Goal: Task Accomplishment & Management: Use online tool/utility

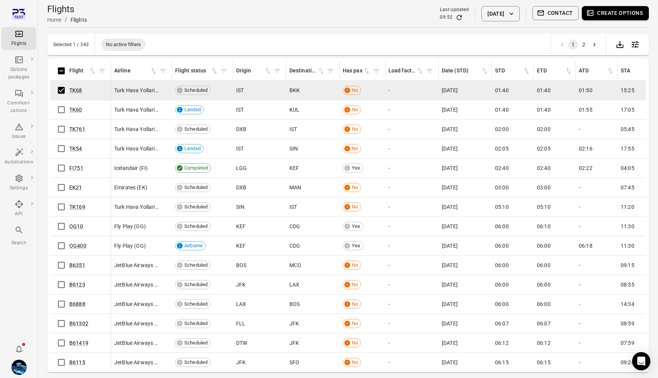
click at [568, 14] on button "Contact" at bounding box center [556, 13] width 47 height 14
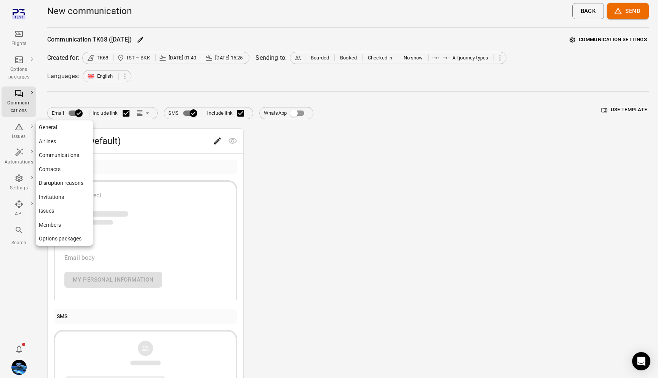
click at [64, 169] on link "Contacts" at bounding box center [64, 169] width 57 height 14
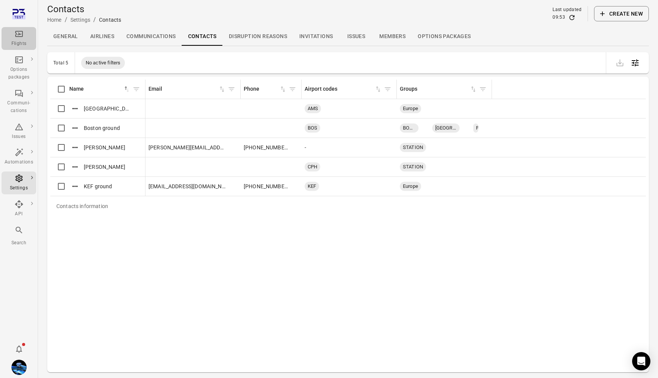
click at [21, 38] on div "Flights" at bounding box center [19, 38] width 29 height 18
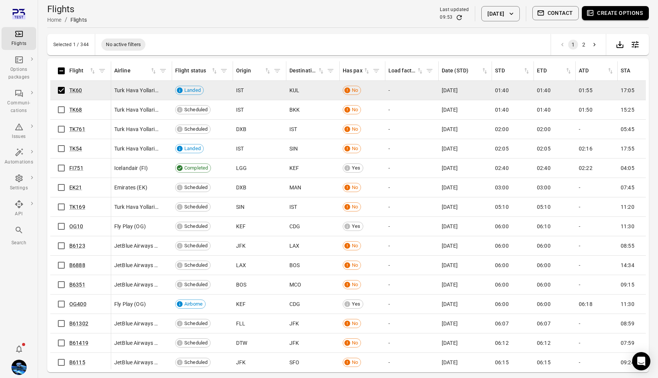
click at [546, 9] on button "Contact" at bounding box center [556, 13] width 47 height 14
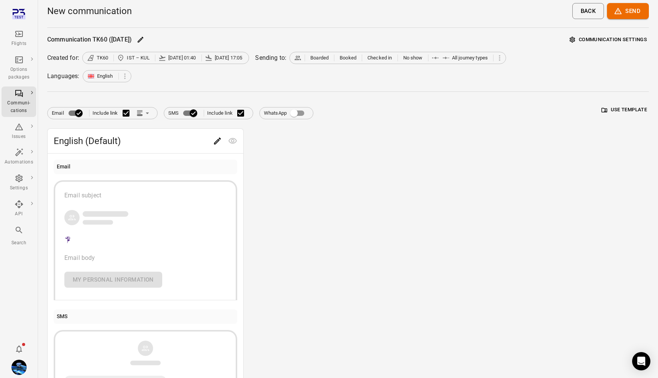
click at [594, 43] on button "Communication settings" at bounding box center [608, 40] width 81 height 12
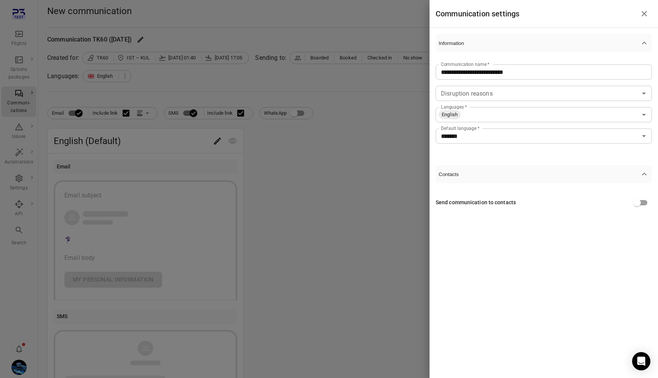
click at [373, 217] on div at bounding box center [329, 189] width 658 height 378
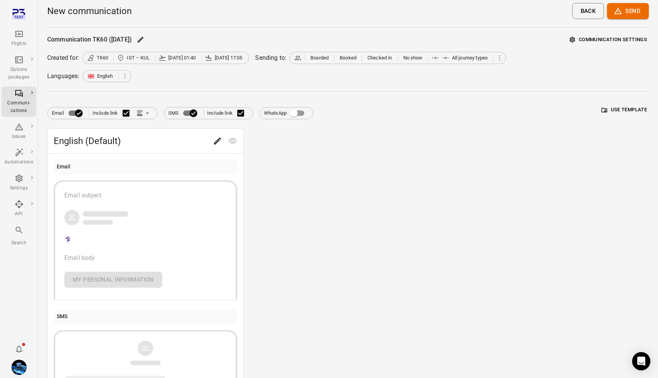
click at [618, 42] on button "Communication settings" at bounding box center [608, 40] width 81 height 12
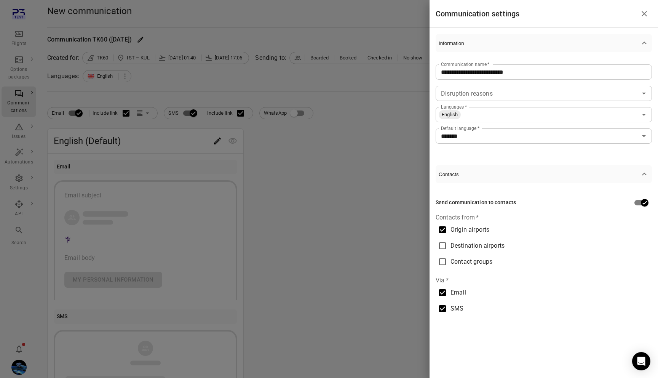
click at [357, 113] on div at bounding box center [329, 189] width 658 height 378
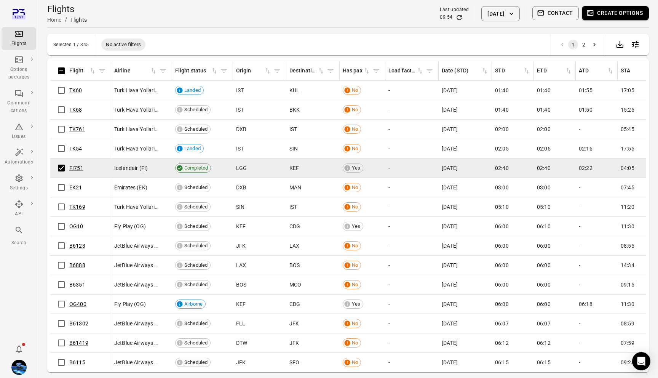
click at [561, 9] on button "Contact" at bounding box center [556, 13] width 47 height 14
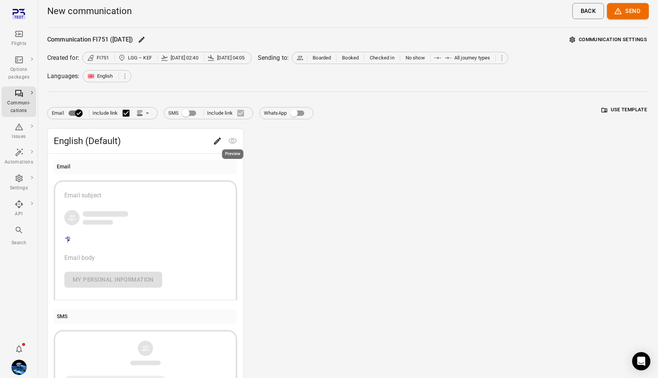
click at [224, 146] on div "Preview" at bounding box center [232, 152] width 23 height 16
click at [214, 140] on icon "Edit" at bounding box center [217, 140] width 9 height 9
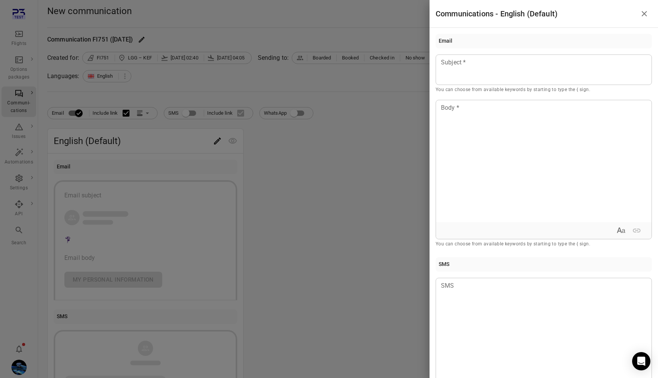
click at [352, 269] on div at bounding box center [329, 189] width 658 height 378
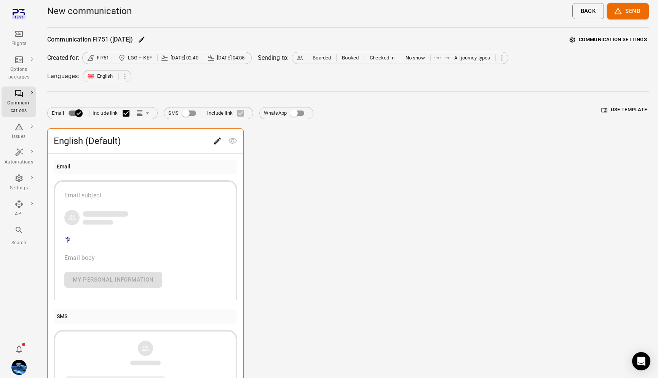
click at [623, 16] on button "Send" at bounding box center [628, 11] width 42 height 16
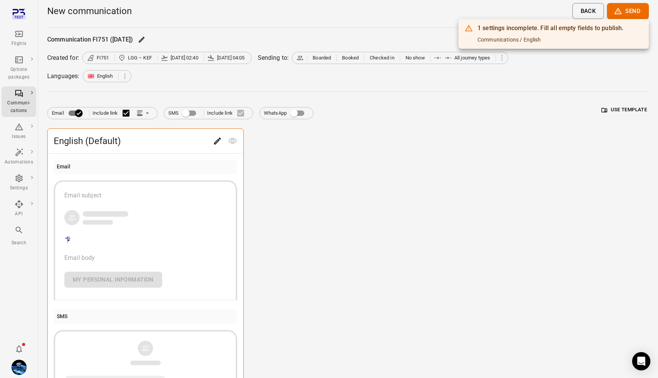
click at [298, 186] on div at bounding box center [329, 189] width 658 height 378
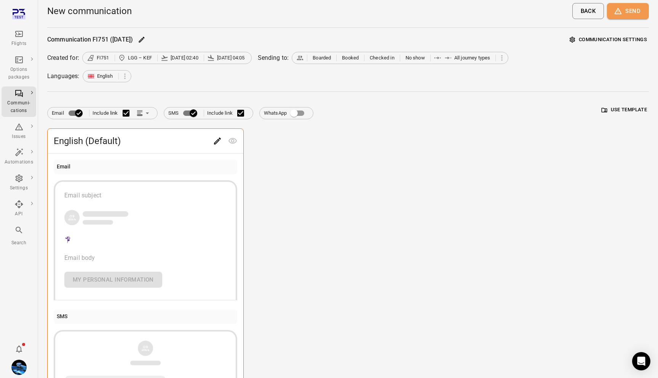
click at [631, 7] on button "Send" at bounding box center [628, 11] width 42 height 16
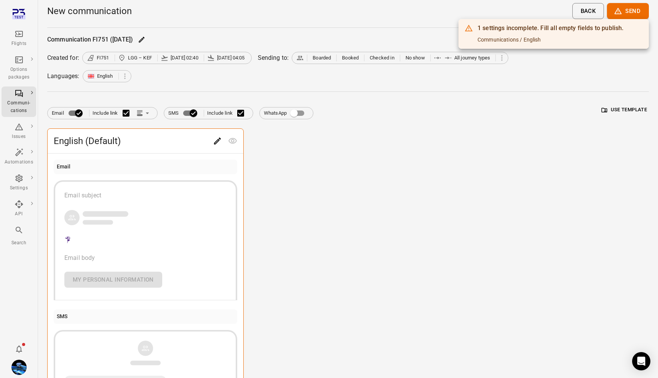
click at [306, 121] on div at bounding box center [329, 189] width 658 height 378
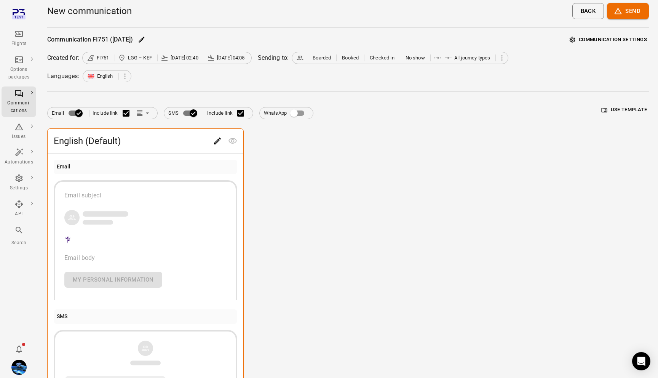
click at [207, 144] on span "English (Default)" at bounding box center [132, 141] width 156 height 12
click at [216, 144] on icon "Edit" at bounding box center [217, 141] width 7 height 7
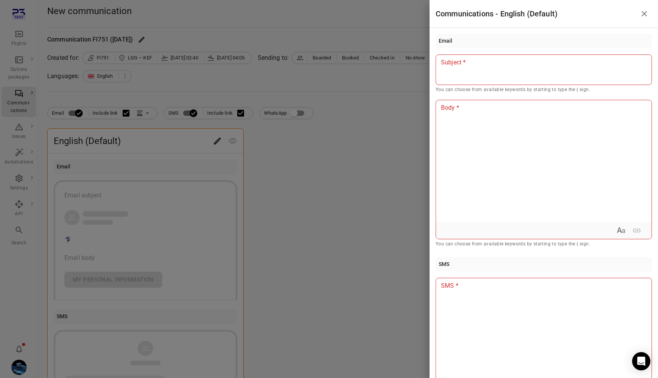
click at [340, 251] on div at bounding box center [329, 189] width 658 height 378
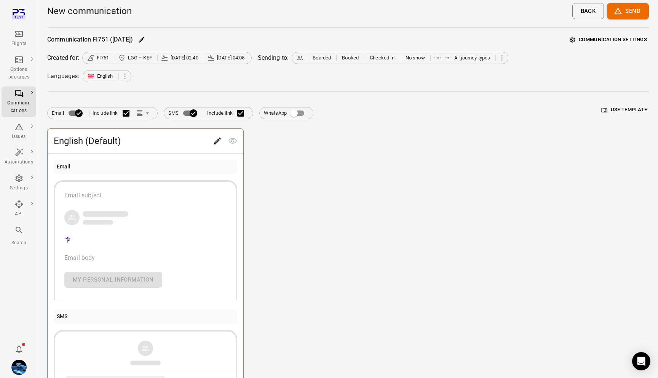
click at [610, 40] on button "Communication settings" at bounding box center [608, 40] width 81 height 12
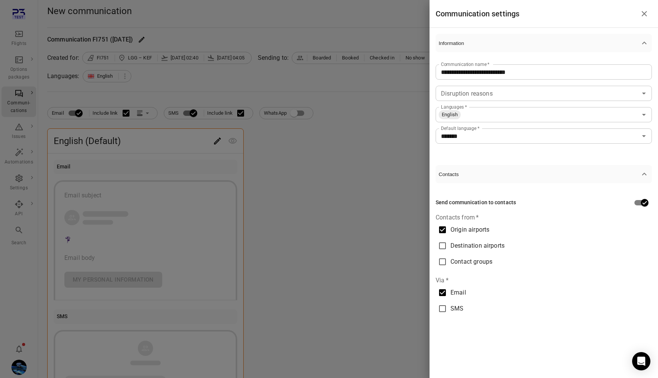
click at [406, 316] on div at bounding box center [329, 189] width 658 height 378
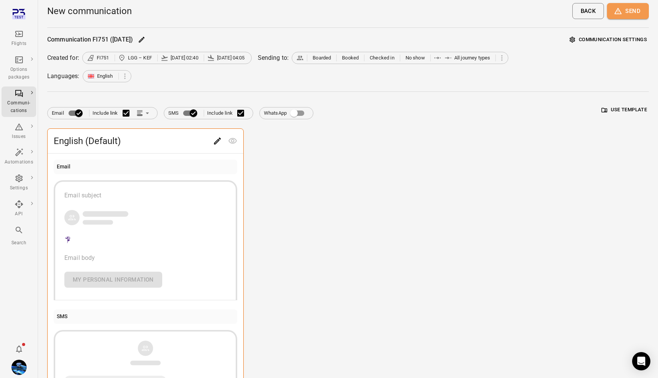
click at [620, 7] on icon "button" at bounding box center [618, 11] width 8 height 8
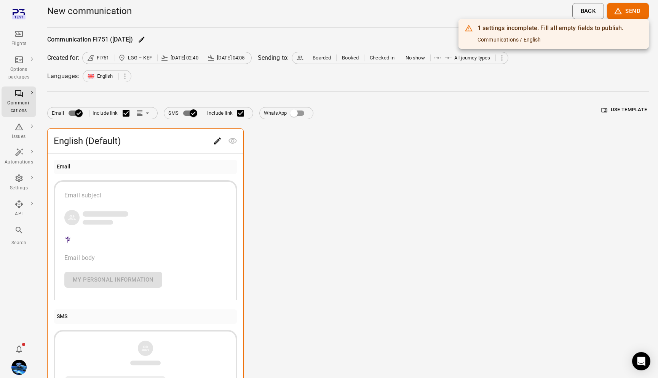
click at [479, 138] on div at bounding box center [329, 189] width 658 height 378
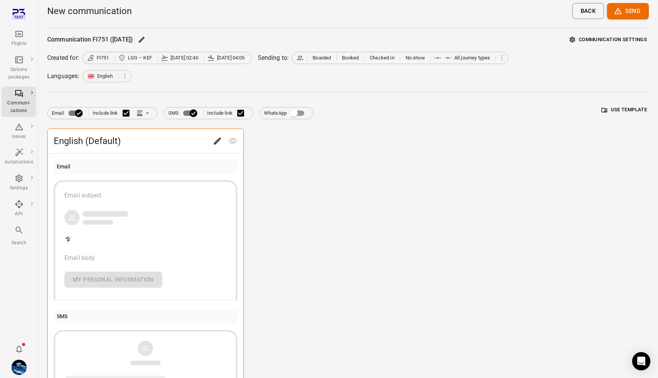
click at [615, 38] on button "Communication settings" at bounding box center [608, 40] width 81 height 12
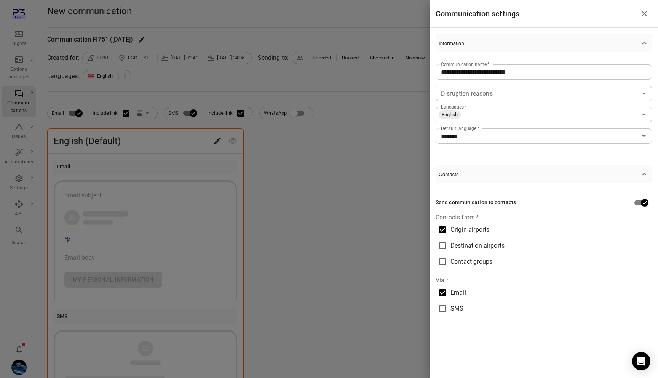
click at [290, 194] on div at bounding box center [329, 189] width 658 height 378
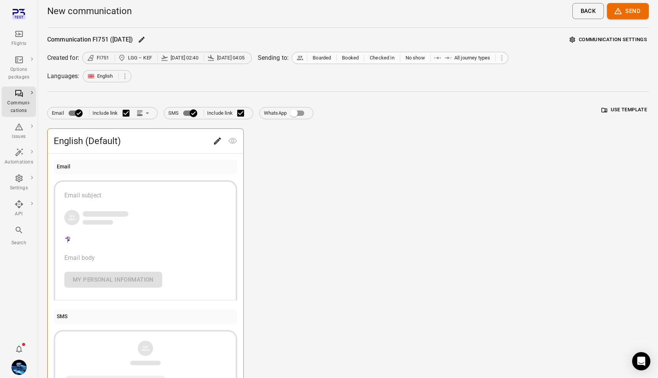
click at [351, 64] on div "Boarded Booked Checked in No show All journey types" at bounding box center [400, 58] width 217 height 12
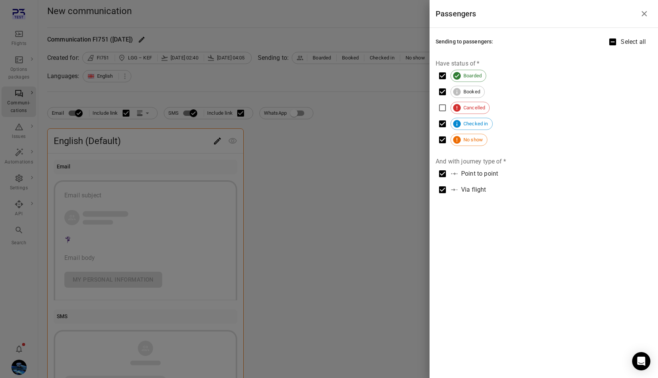
click at [296, 185] on div at bounding box center [329, 189] width 658 height 378
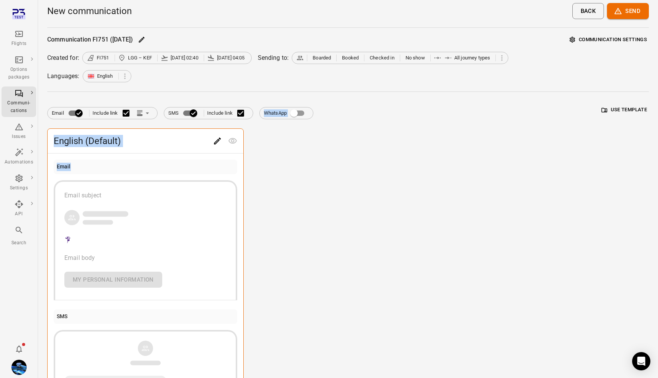
drag, startPoint x: 262, startPoint y: 112, endPoint x: 264, endPoint y: 165, distance: 53.0
click at [264, 165] on div "Email Include link SMS Include link WhatsApp Use template English (Default) Ema…" at bounding box center [348, 274] width 602 height 346
click at [264, 165] on div "English (Default) Email Email subject Email body My personal information SMS Li…" at bounding box center [348, 287] width 602 height 319
click at [20, 31] on icon "Main navigation" at bounding box center [18, 33] width 9 height 9
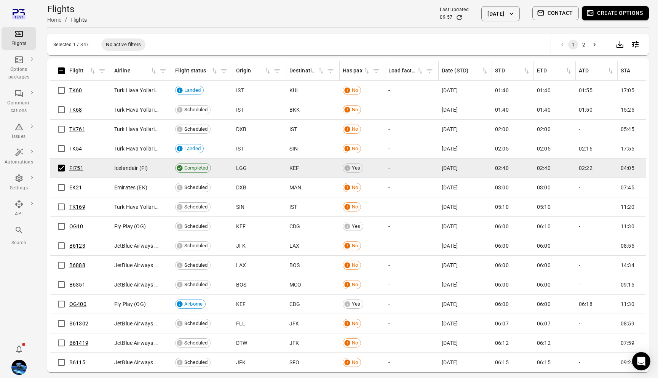
click at [567, 11] on button "Contact" at bounding box center [556, 13] width 47 height 14
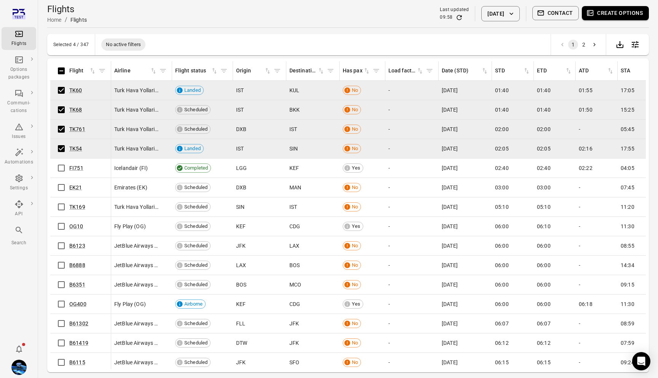
click at [551, 10] on button "Contact" at bounding box center [556, 13] width 47 height 14
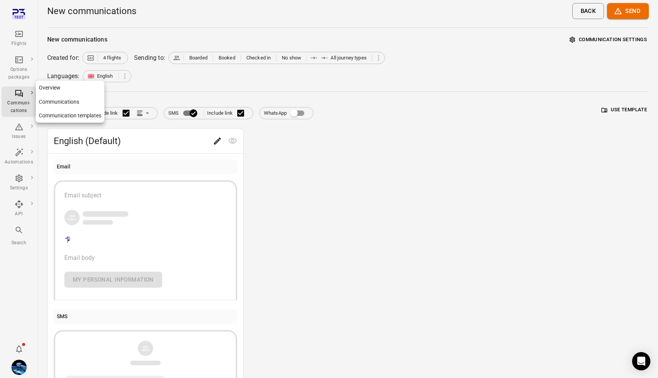
click at [58, 115] on link "Communication templates" at bounding box center [70, 116] width 69 height 14
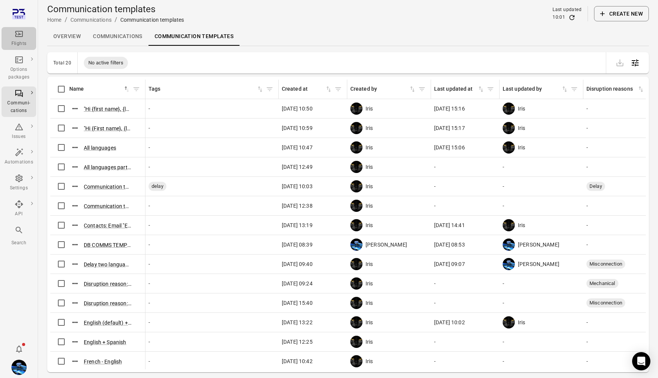
click at [19, 37] on icon "Main navigation" at bounding box center [18, 33] width 9 height 9
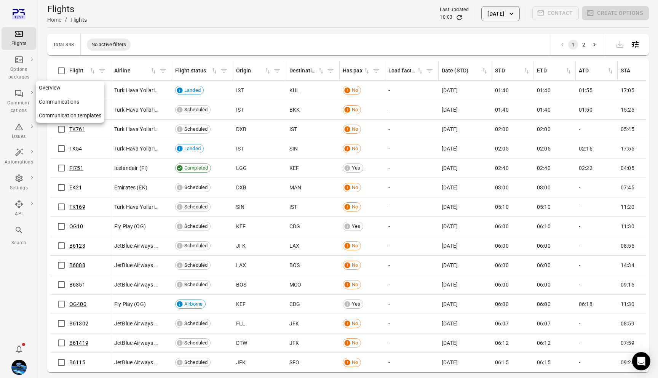
click at [65, 115] on link "Communication templates" at bounding box center [70, 116] width 69 height 14
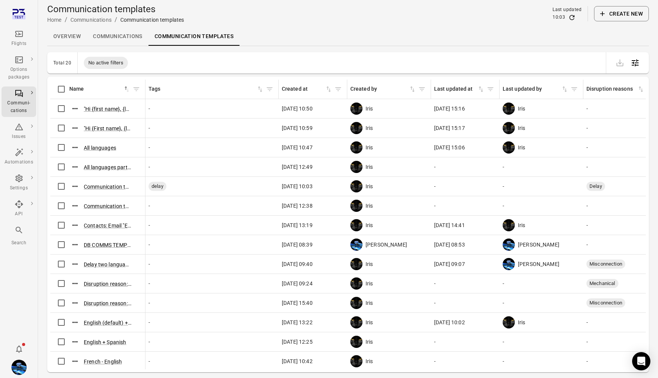
click at [17, 38] on icon "Main navigation" at bounding box center [18, 33] width 9 height 9
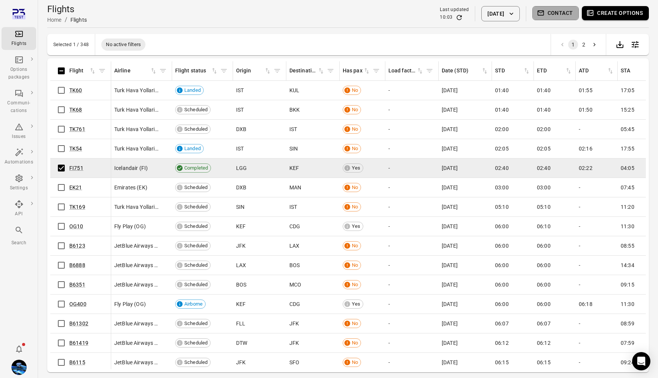
click at [559, 12] on button "Contact" at bounding box center [556, 13] width 47 height 14
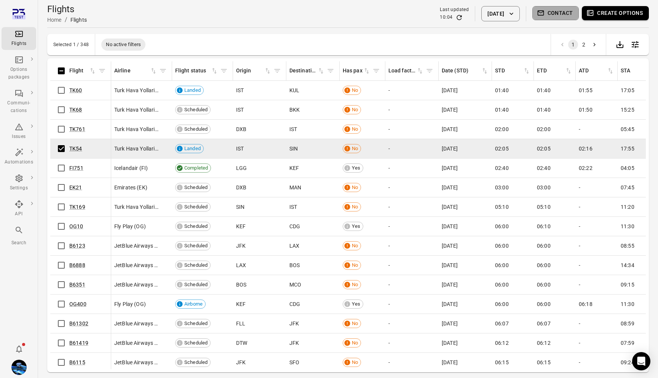
click at [561, 16] on button "Contact" at bounding box center [556, 13] width 47 height 14
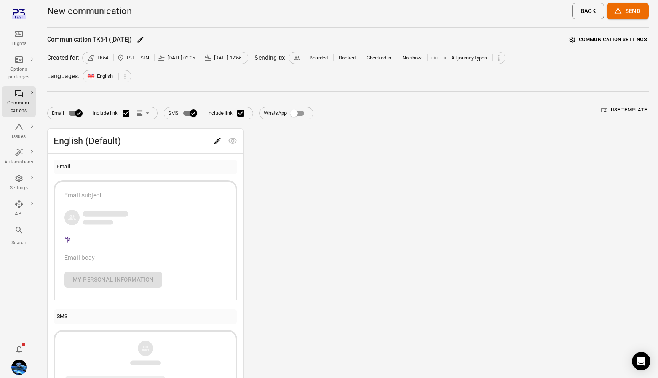
click at [17, 34] on icon "Main navigation" at bounding box center [18, 33] width 9 height 9
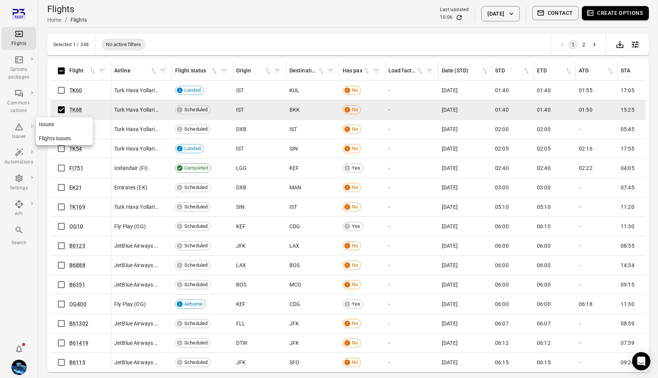
click at [21, 134] on div "Issues" at bounding box center [19, 137] width 29 height 8
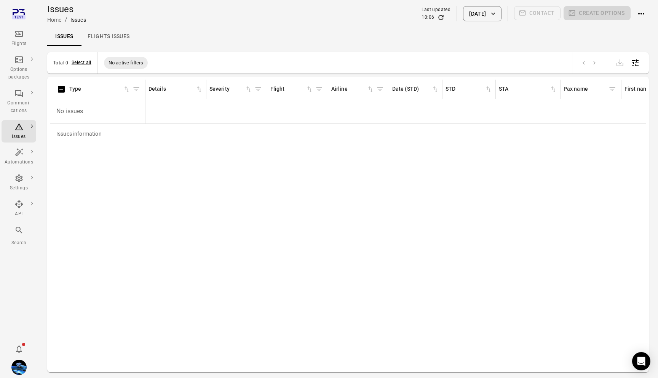
click at [19, 38] on icon "Main navigation" at bounding box center [18, 33] width 9 height 9
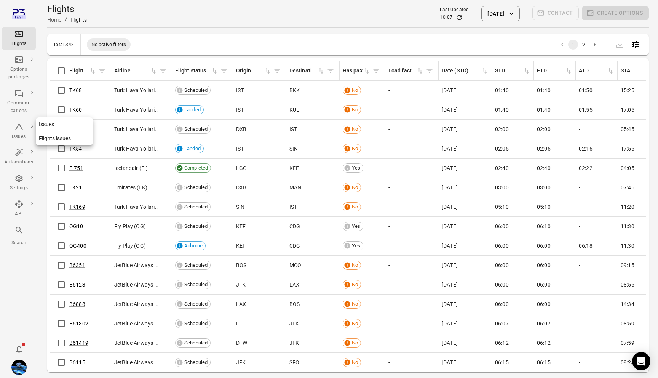
click at [16, 130] on icon "Main navigation" at bounding box center [19, 126] width 8 height 7
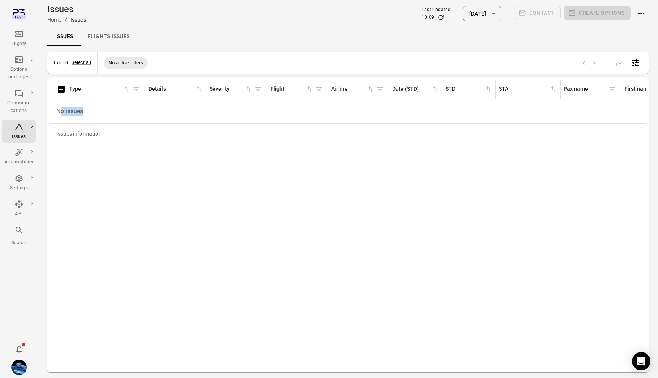
drag, startPoint x: 61, startPoint y: 111, endPoint x: 97, endPoint y: 111, distance: 36.2
click at [97, 111] on p "No issues" at bounding box center [97, 111] width 89 height 21
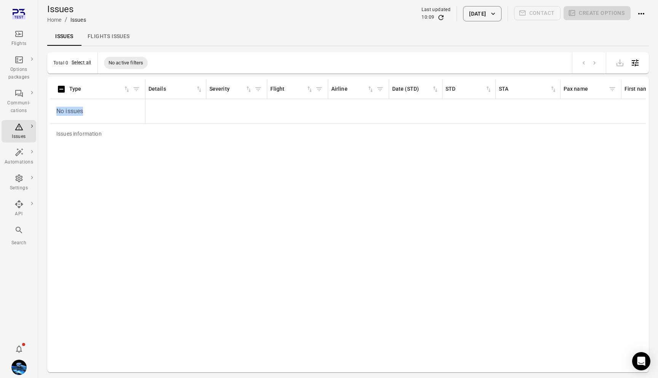
click at [97, 111] on p "No issues" at bounding box center [97, 111] width 89 height 21
click at [95, 133] on div "Issues information" at bounding box center [79, 134] width 58 height 20
click at [96, 136] on div "Issues information" at bounding box center [79, 134] width 58 height 20
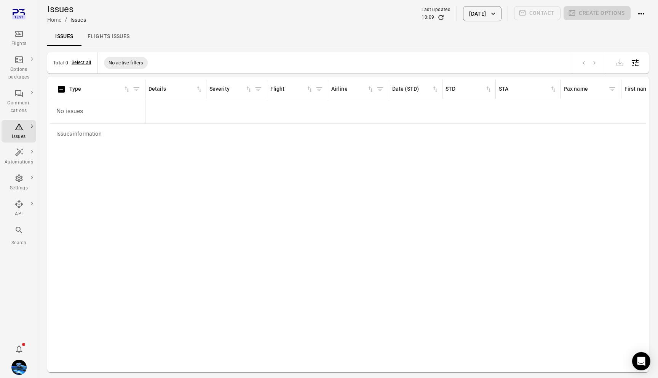
click at [19, 36] on icon "Main navigation" at bounding box center [19, 34] width 8 height 6
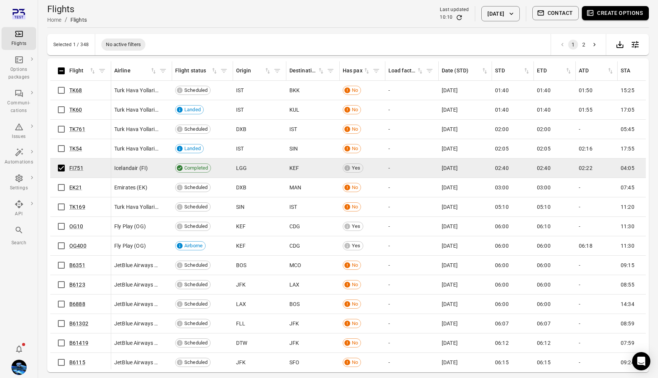
click at [564, 14] on button "Contact" at bounding box center [556, 13] width 47 height 14
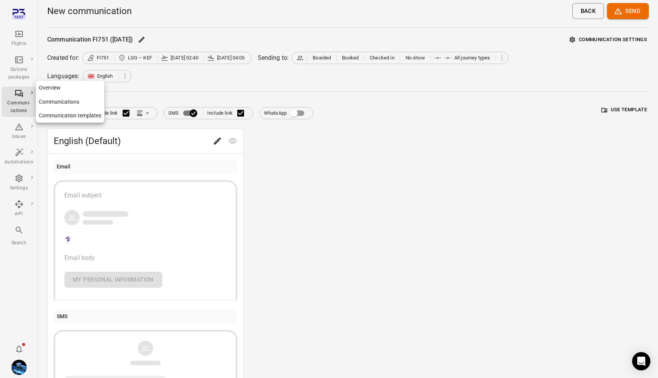
click at [19, 101] on div "Communi-cations" at bounding box center [19, 106] width 29 height 15
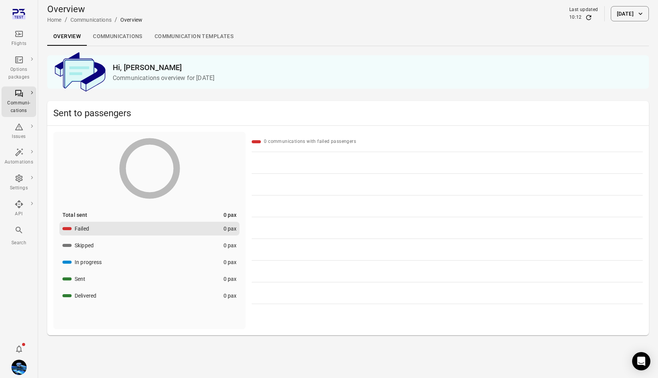
click at [126, 34] on link "Communications" at bounding box center [118, 36] width 62 height 18
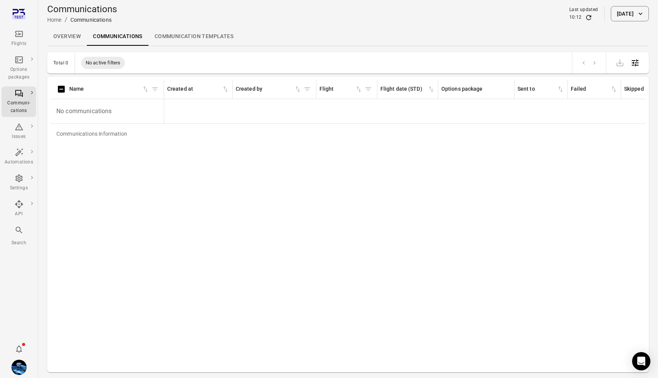
click at [62, 34] on link "Overview" at bounding box center [67, 36] width 40 height 18
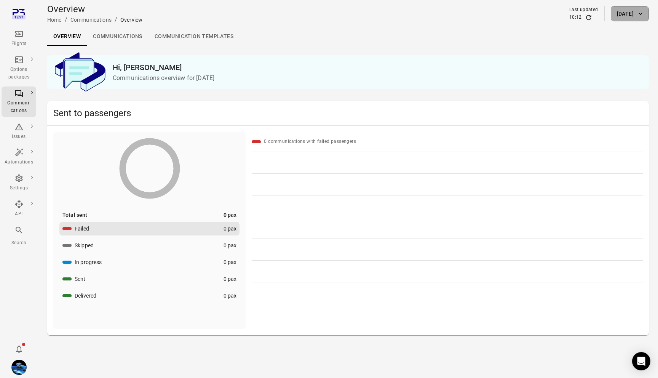
click at [611, 13] on button "[DATE]" at bounding box center [630, 13] width 38 height 15
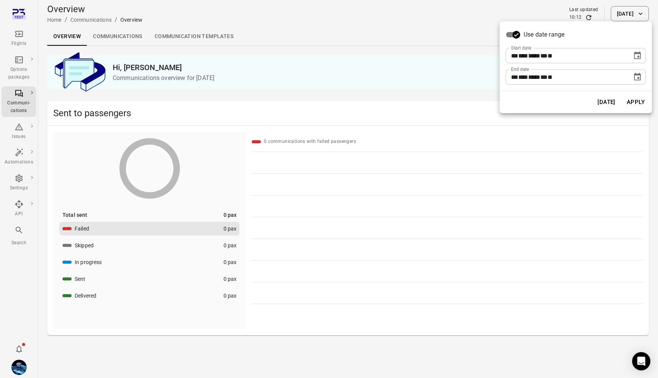
click at [641, 55] on icon "Choose date, selected date is Sep 23, 2025" at bounding box center [637, 55] width 7 height 8
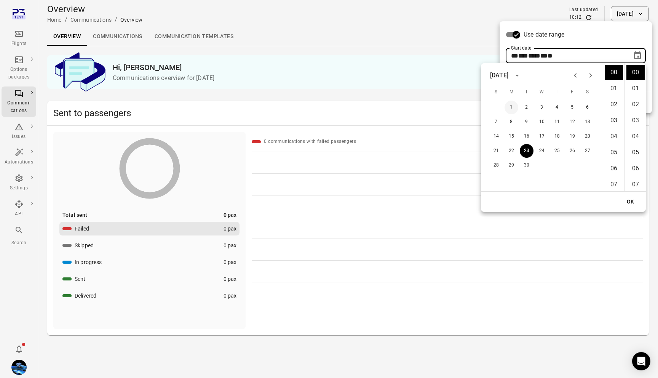
click at [514, 104] on button "1" at bounding box center [512, 108] width 14 height 14
type input "**********"
click at [631, 201] on button "OK" at bounding box center [631, 202] width 24 height 14
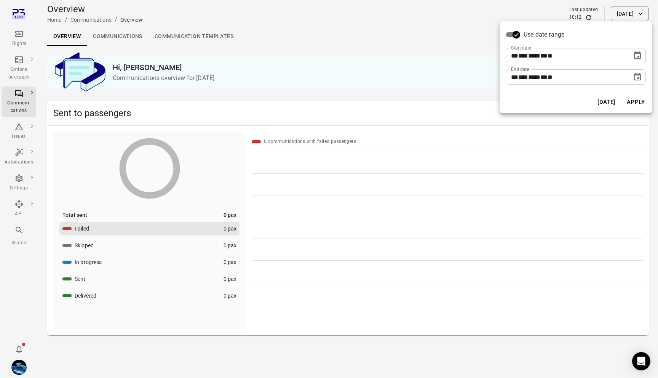
click at [632, 101] on button "Apply" at bounding box center [636, 102] width 26 height 16
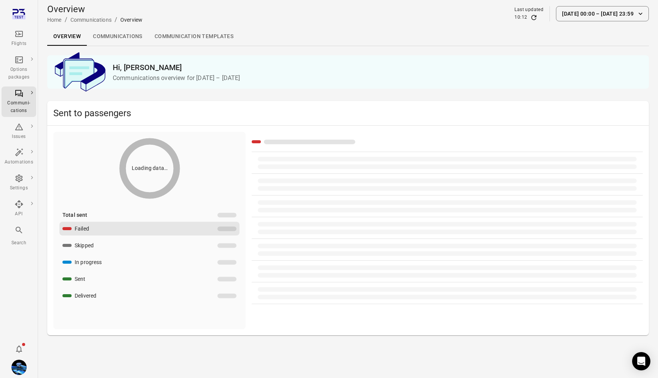
drag, startPoint x: 632, startPoint y: 101, endPoint x: 316, endPoint y: 209, distance: 334.3
click at [322, 202] on div "**********" at bounding box center [329, 189] width 658 height 378
click at [174, 239] on button "Skipped 257 pax" at bounding box center [149, 246] width 180 height 14
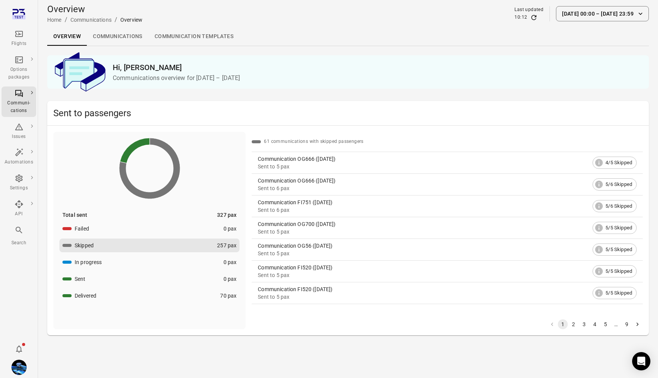
click at [295, 159] on div "Communication OG666 ([DATE])" at bounding box center [424, 159] width 332 height 8
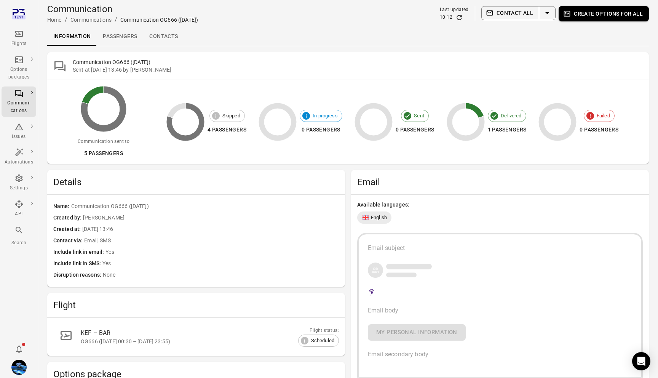
click at [125, 38] on link "Passengers" at bounding box center [120, 36] width 46 height 18
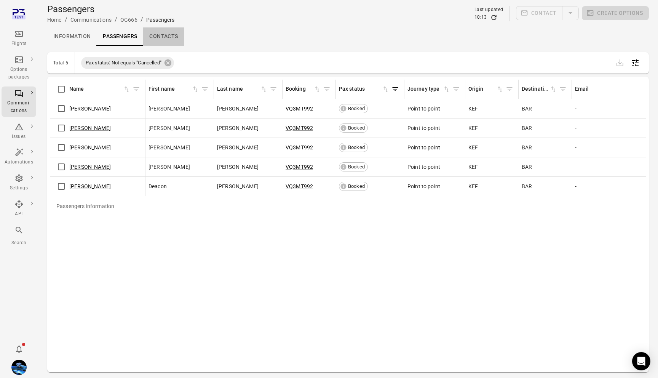
click at [172, 38] on link "Contacts" at bounding box center [163, 36] width 41 height 18
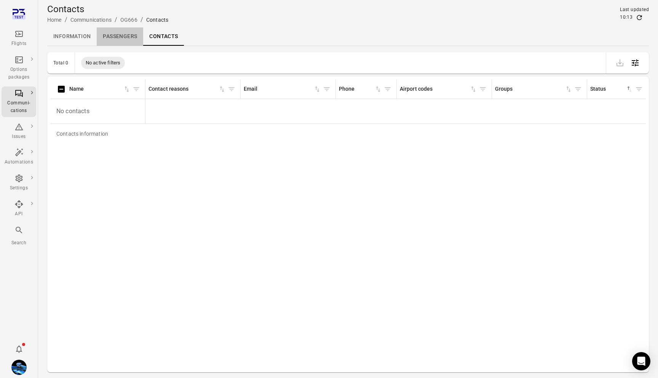
click at [120, 38] on link "Passengers" at bounding box center [120, 36] width 46 height 18
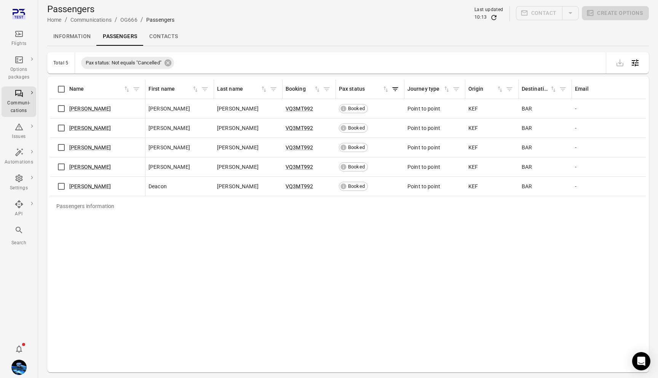
click at [181, 35] on link "Contacts" at bounding box center [163, 36] width 41 height 18
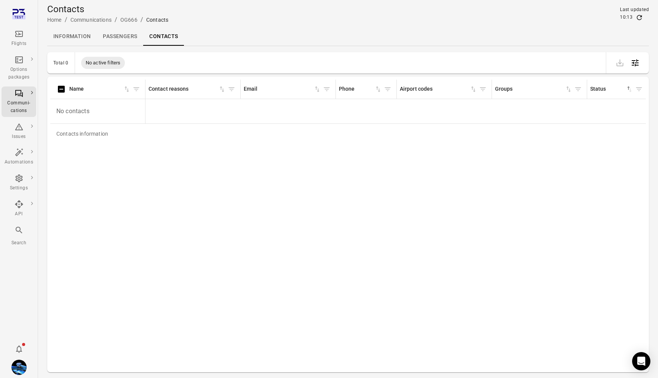
click at [70, 39] on link "Information" at bounding box center [72, 36] width 50 height 18
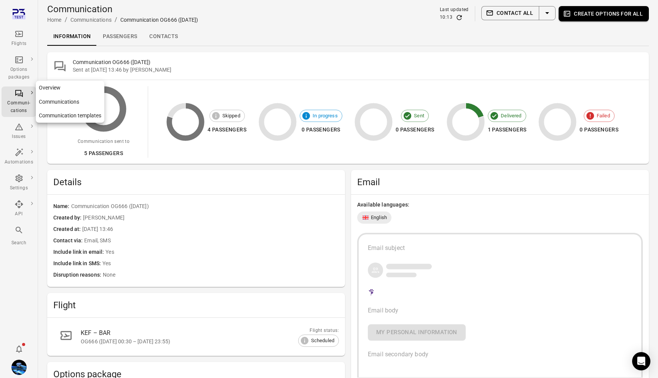
click at [69, 85] on link "Overview" at bounding box center [70, 88] width 69 height 14
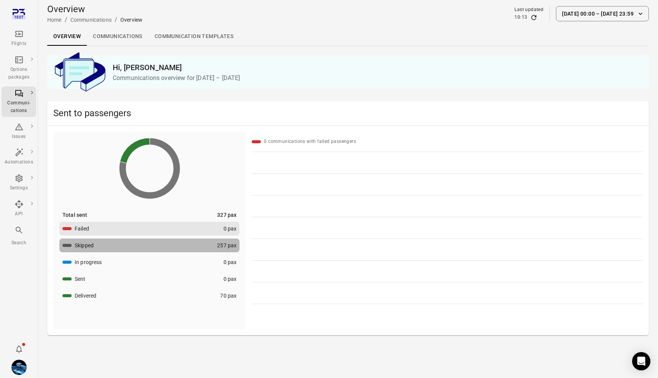
click at [200, 244] on button "Skipped 257 pax" at bounding box center [149, 246] width 180 height 14
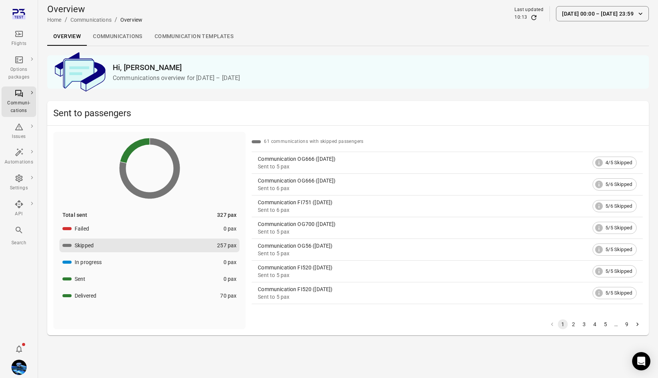
click at [145, 35] on link "Communications" at bounding box center [118, 36] width 62 height 18
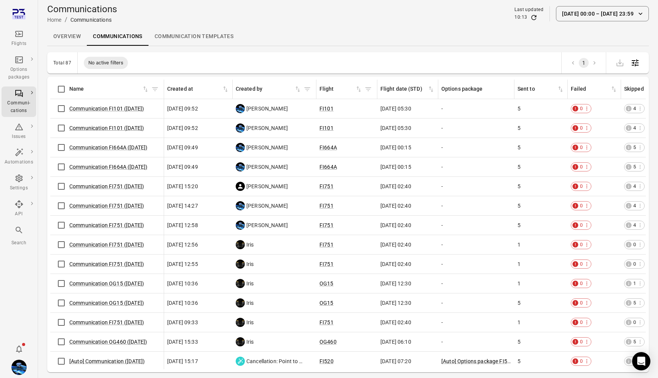
click at [519, 109] on span "5" at bounding box center [519, 109] width 3 height 8
click at [519, 108] on span "5" at bounding box center [519, 109] width 3 height 8
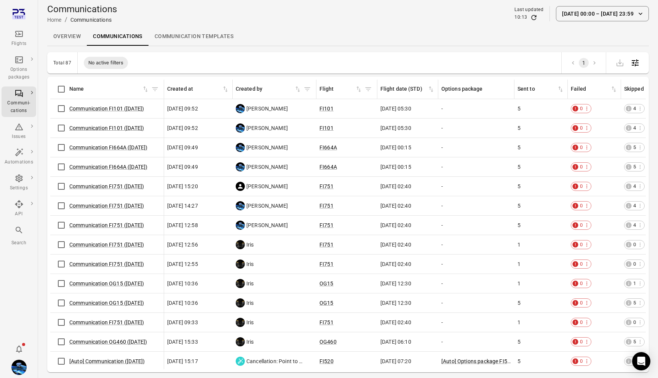
click at [519, 108] on span "5" at bounding box center [519, 109] width 3 height 8
click at [20, 43] on div "Flights" at bounding box center [19, 44] width 29 height 8
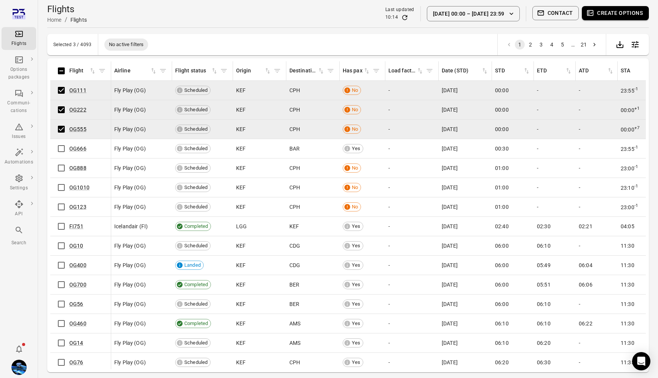
click at [550, 11] on button "Contact" at bounding box center [556, 13] width 47 height 14
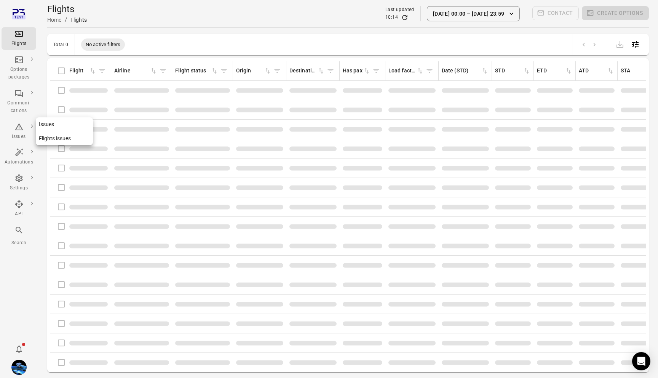
click at [15, 130] on icon "Main navigation" at bounding box center [19, 126] width 8 height 7
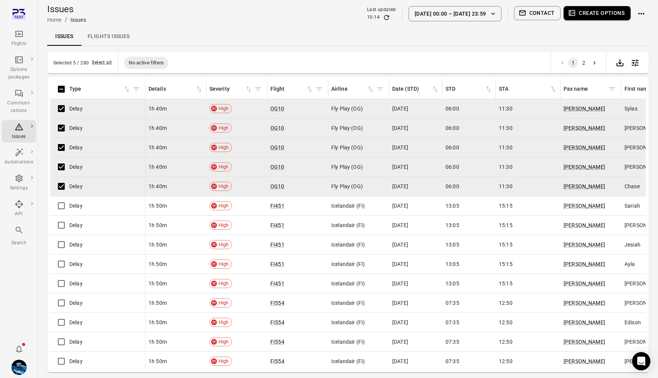
click at [548, 15] on button "Contact" at bounding box center [537, 13] width 47 height 14
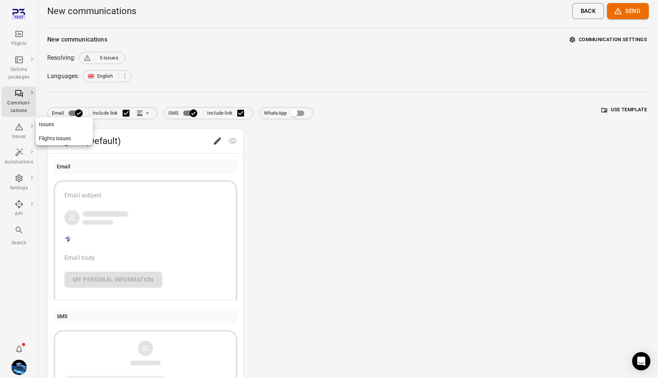
click at [10, 130] on div "Issues" at bounding box center [19, 131] width 29 height 18
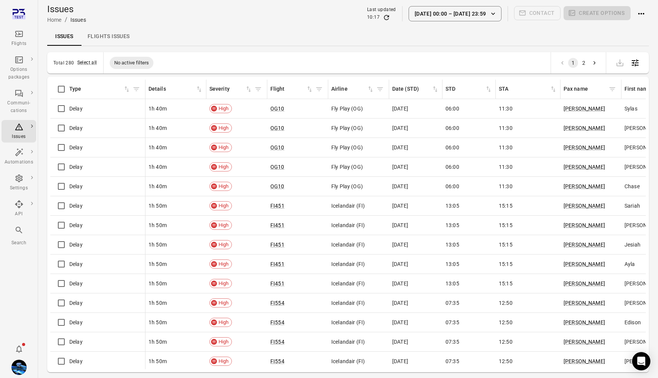
click at [17, 34] on icon "Main navigation" at bounding box center [18, 33] width 9 height 9
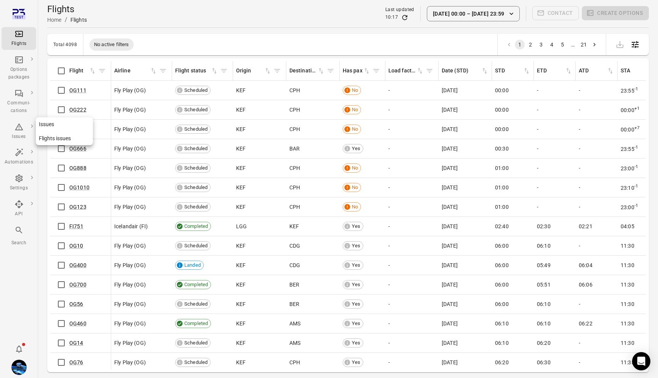
click at [14, 130] on icon "Main navigation" at bounding box center [18, 126] width 9 height 9
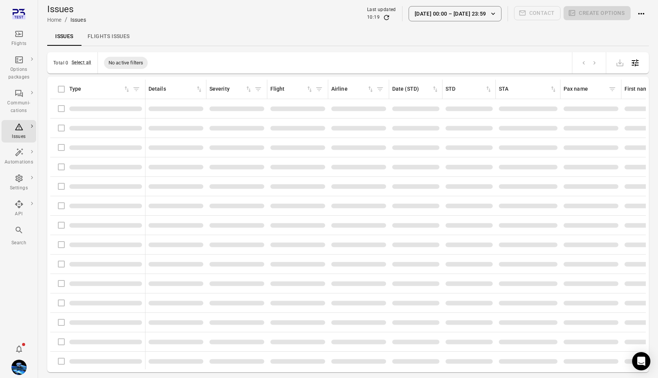
click at [24, 32] on div "Flights" at bounding box center [19, 38] width 29 height 18
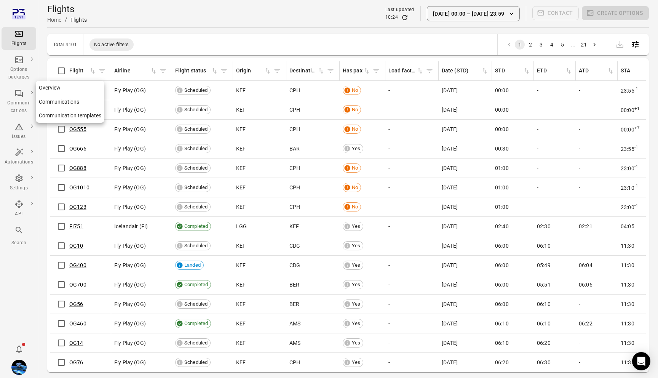
click at [20, 97] on icon "Main navigation" at bounding box center [18, 93] width 9 height 9
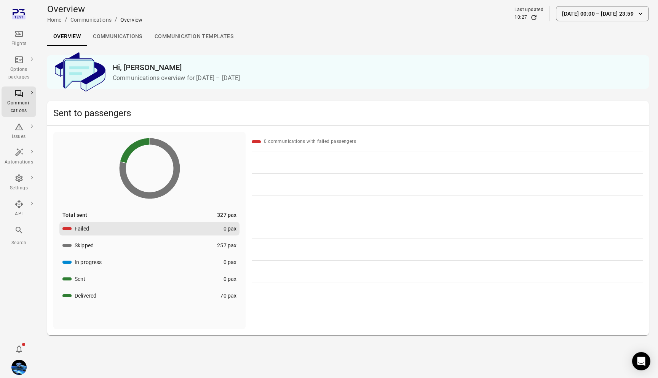
click at [122, 35] on link "Communications" at bounding box center [118, 36] width 62 height 18
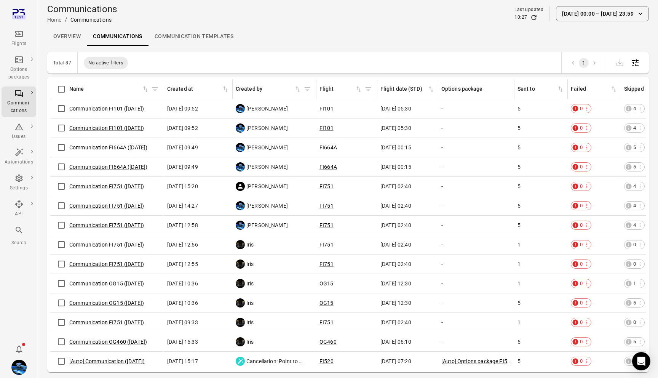
click at [129, 110] on link "Communication FI101 ([DATE])" at bounding box center [106, 109] width 75 height 6
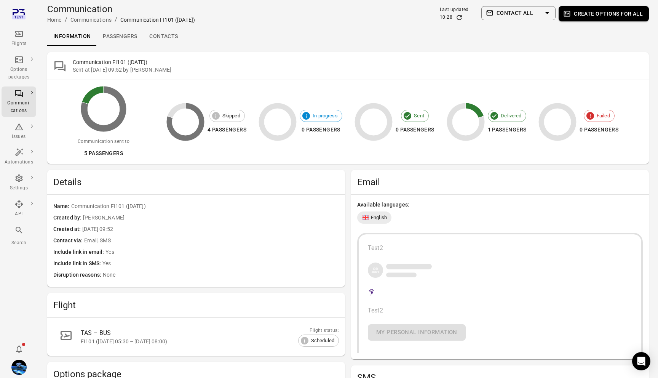
click at [167, 38] on link "Contacts" at bounding box center [163, 36] width 41 height 18
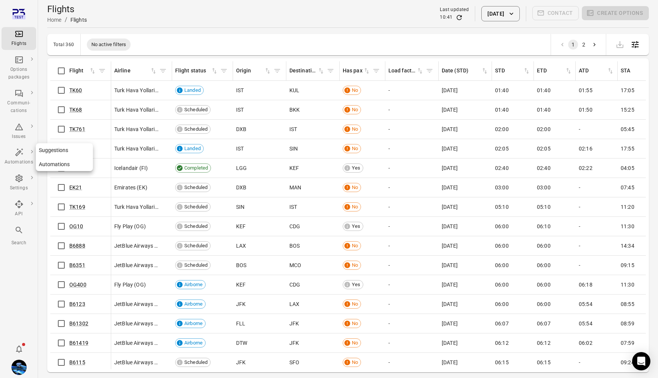
click at [17, 165] on div "Automations" at bounding box center [19, 163] width 29 height 8
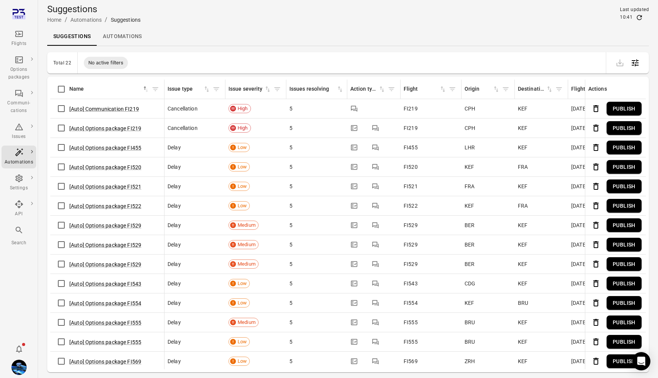
click at [129, 30] on link "Automations" at bounding box center [122, 36] width 51 height 18
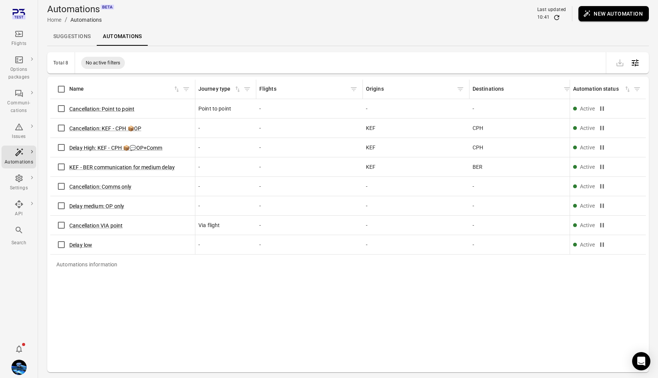
click at [633, 67] on button "Open table configuration" at bounding box center [635, 62] width 15 height 15
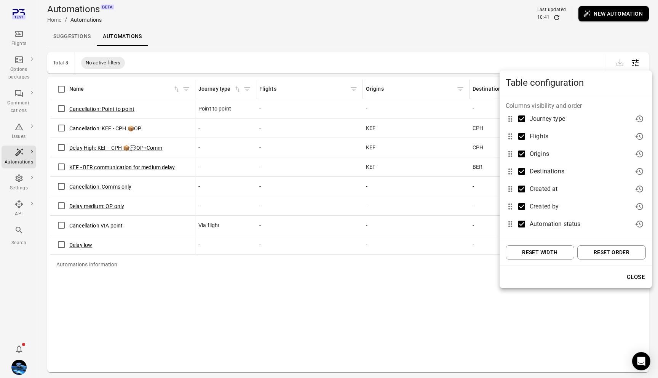
click at [550, 249] on button "Reset width" at bounding box center [540, 252] width 69 height 14
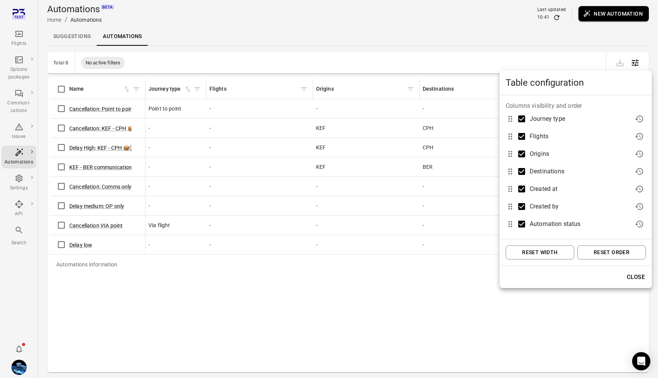
click at [602, 250] on button "Reset order" at bounding box center [612, 252] width 69 height 14
click at [463, 285] on div at bounding box center [329, 189] width 658 height 378
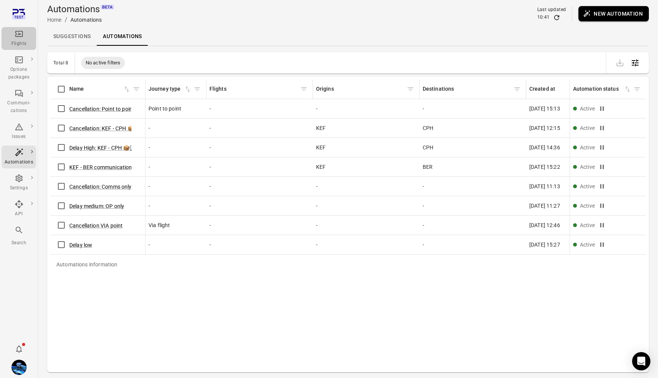
click at [16, 37] on icon "Main navigation" at bounding box center [19, 34] width 8 height 6
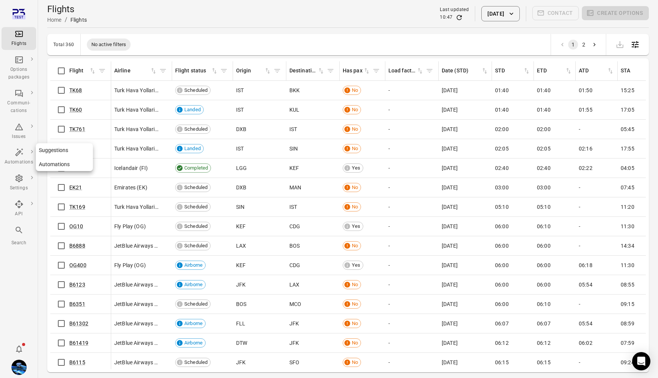
click at [23, 160] on div "Automations" at bounding box center [19, 163] width 29 height 8
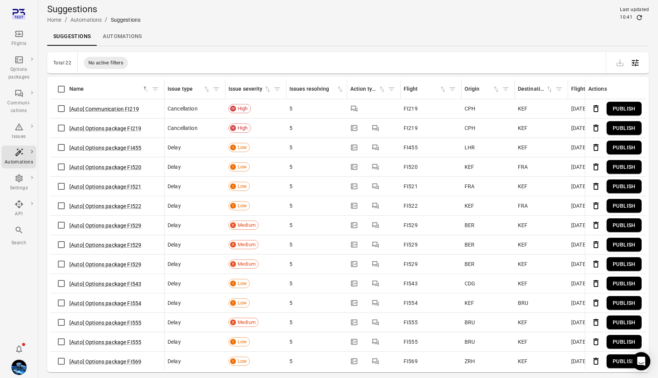
click at [126, 40] on link "Automations" at bounding box center [122, 36] width 51 height 18
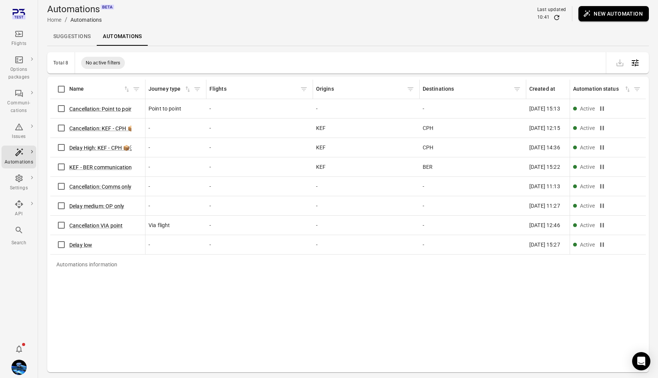
click at [490, 305] on div "Automations information Name Journey type Flights Origins Destinations Created …" at bounding box center [348, 225] width 596 height 290
